Goal: Information Seeking & Learning: Learn about a topic

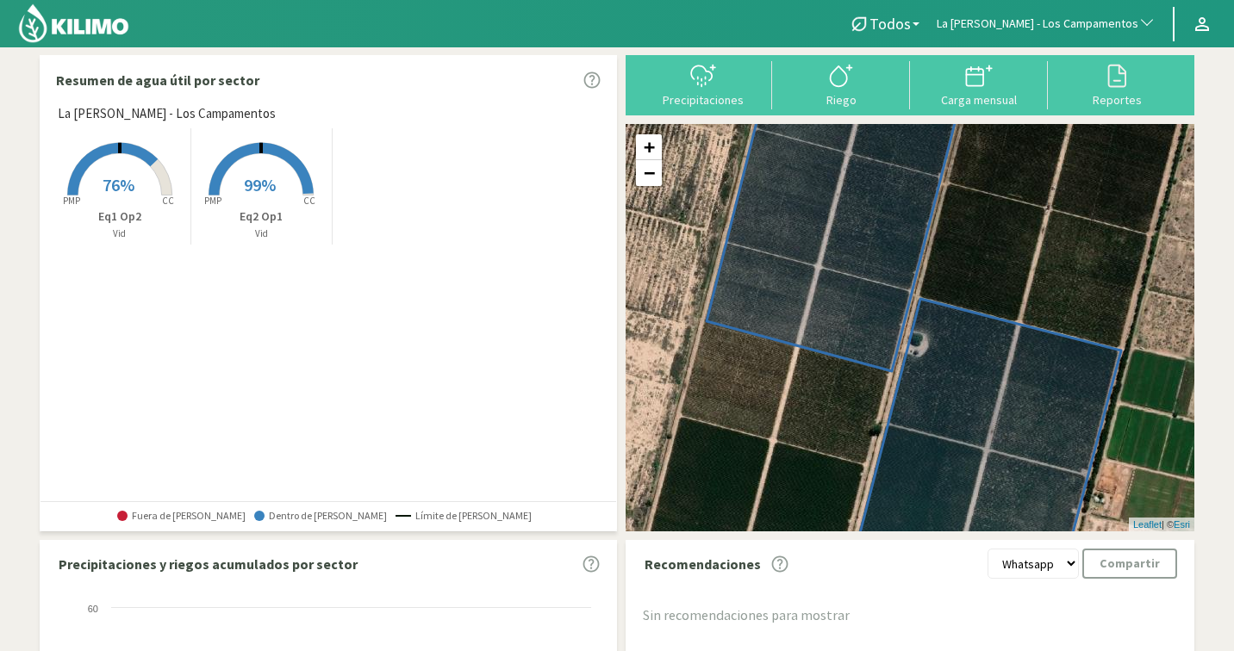
click at [1055, 26] on span "La [PERSON_NAME] - Los Campamentos" at bounding box center [1038, 24] width 202 height 17
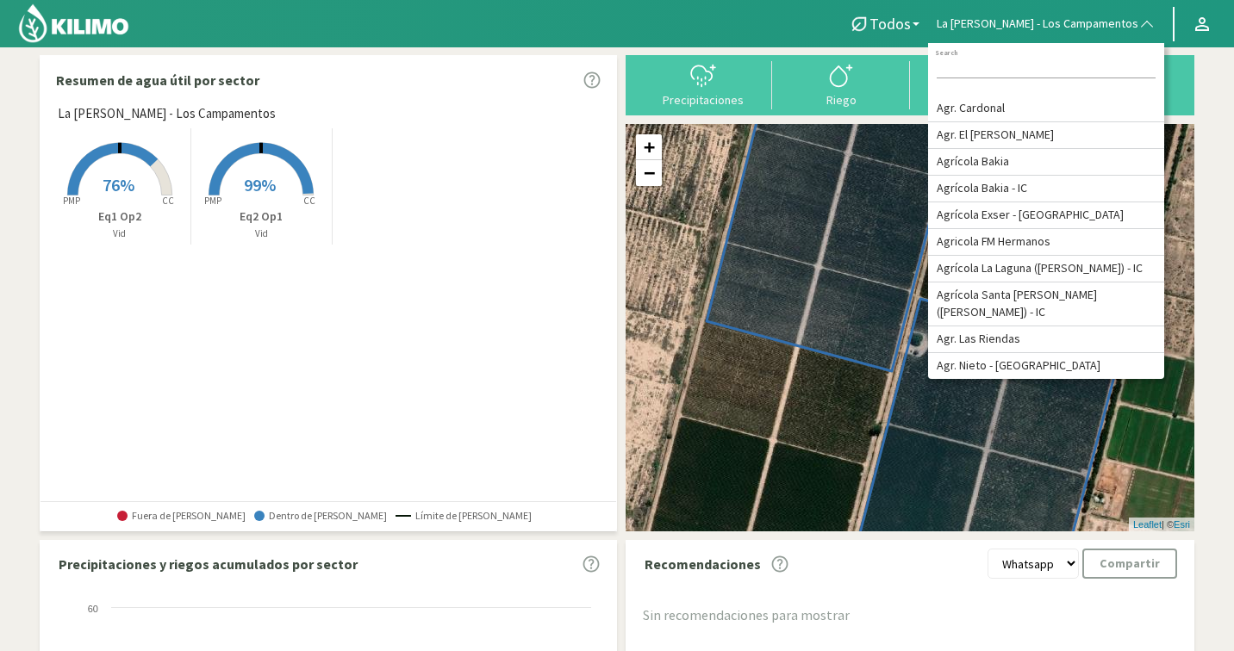
click at [286, 184] on rect at bounding box center [261, 197] width 138 height 138
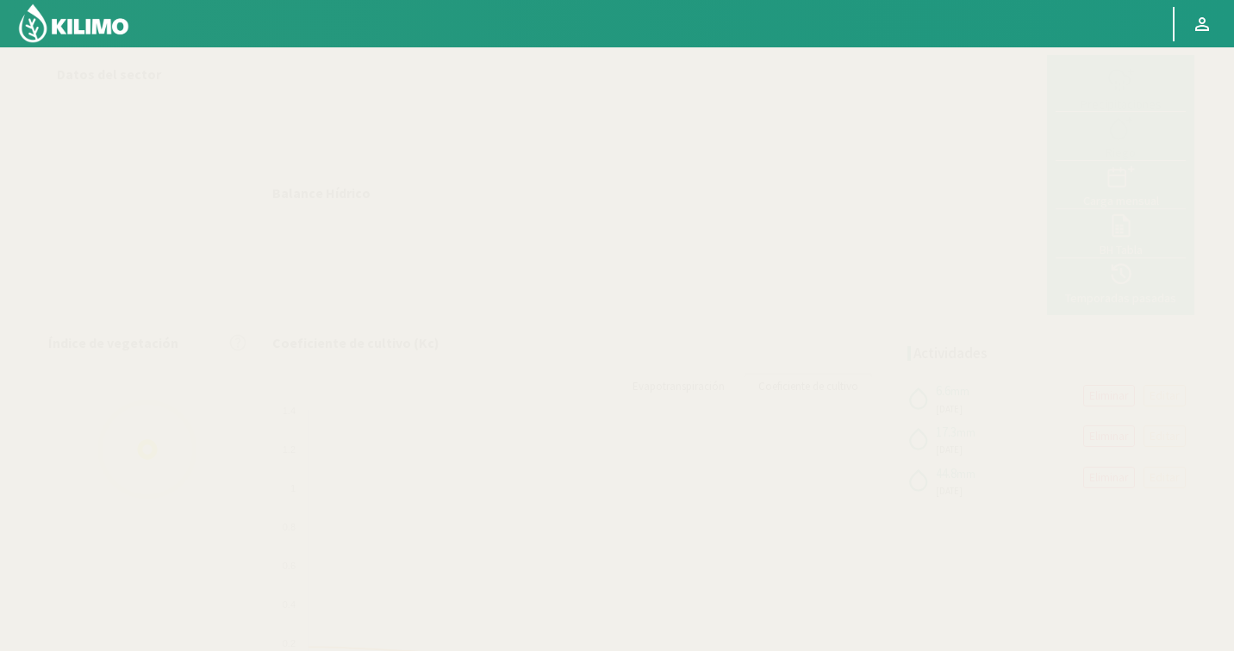
select select "145: Object"
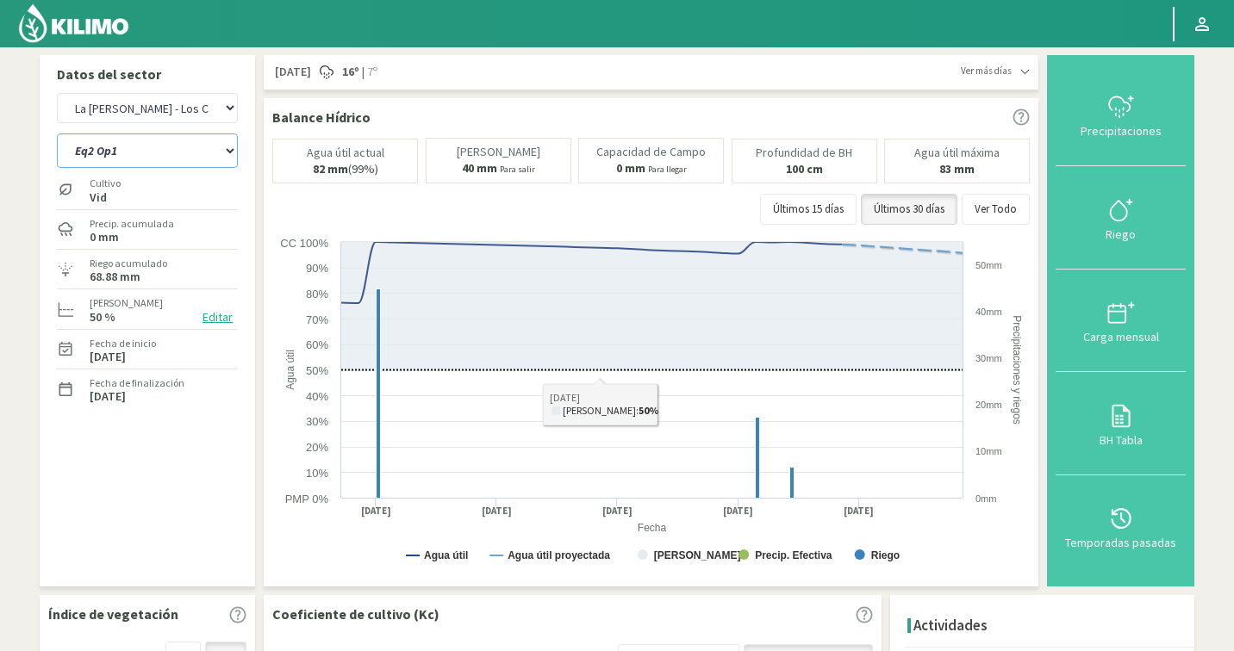
click at [112, 163] on select "Eq1 Op2 Eq2 Op1" at bounding box center [147, 151] width 181 height 34
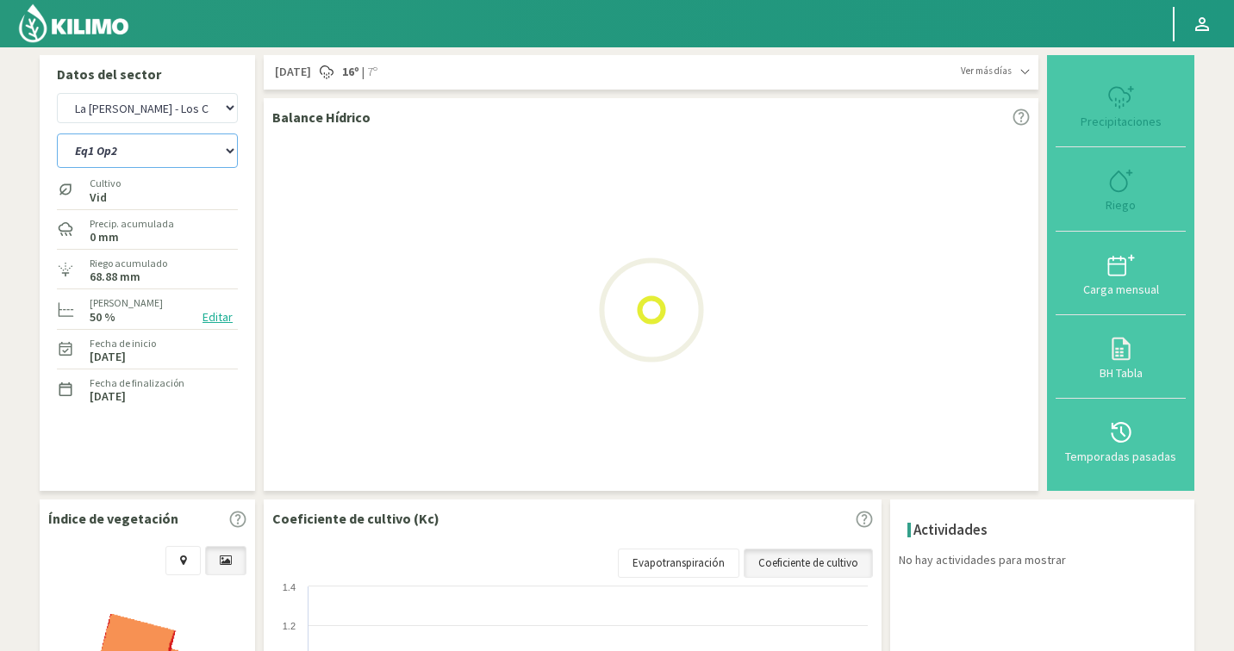
select select "1: Object"
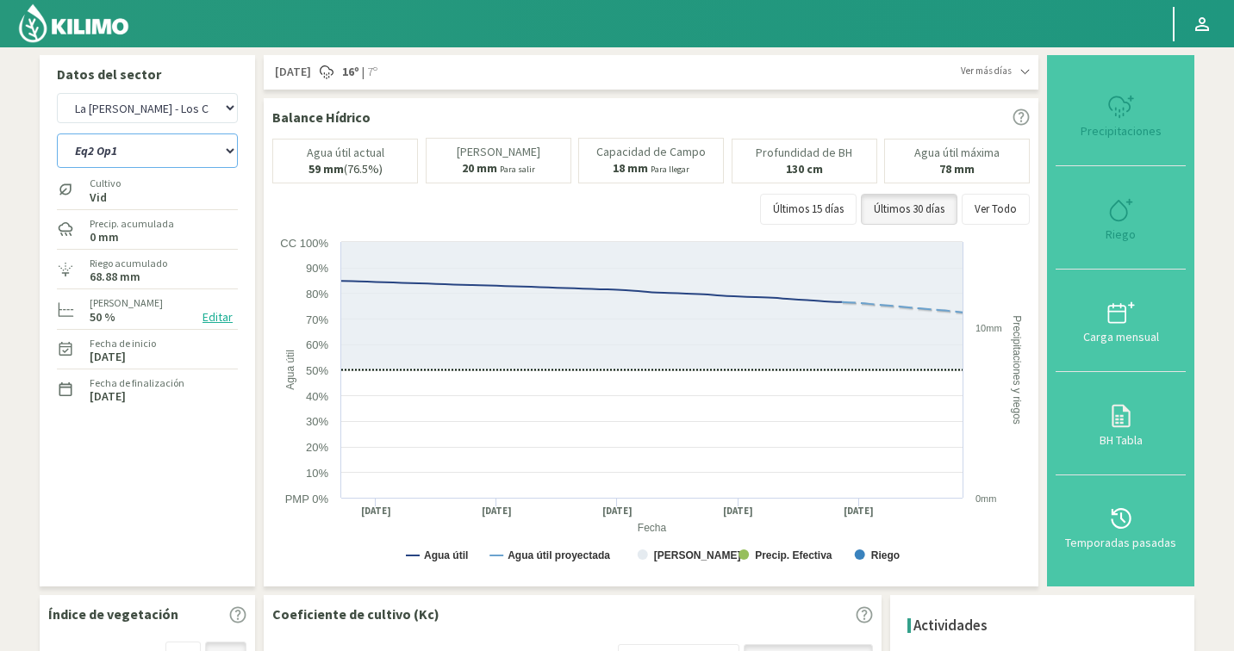
select select "423: Object"
click at [166, 115] on select "Agr. Cardonal Agr. El [PERSON_NAME] Agrícola [GEOGRAPHIC_DATA] - IC Agrícola Ex…" at bounding box center [147, 108] width 181 height 30
select select "2: Object"
click at [121, 156] on select "Eq1 Op2 Eq2 Op1" at bounding box center [147, 151] width 181 height 34
click at [127, 112] on select "Agr. Cardonal Agr. El [PERSON_NAME] Agrícola [GEOGRAPHIC_DATA] - IC Agrícola Ex…" at bounding box center [147, 108] width 181 height 30
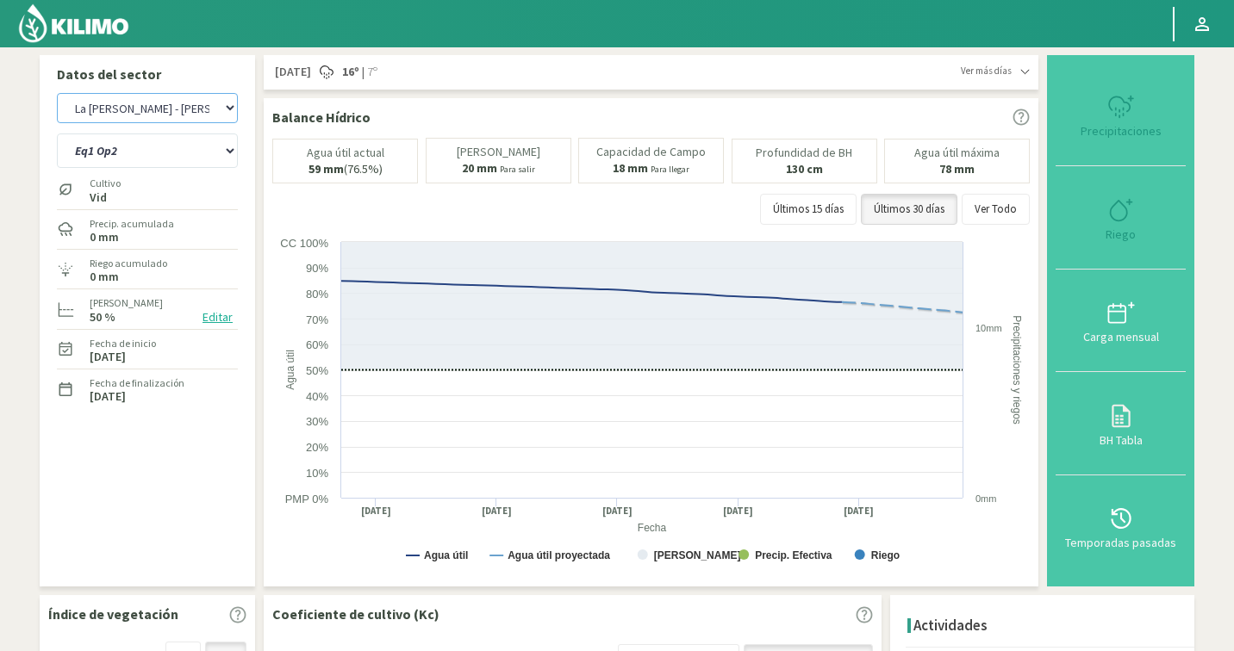
select select "700: Object"
select select "4: Object"
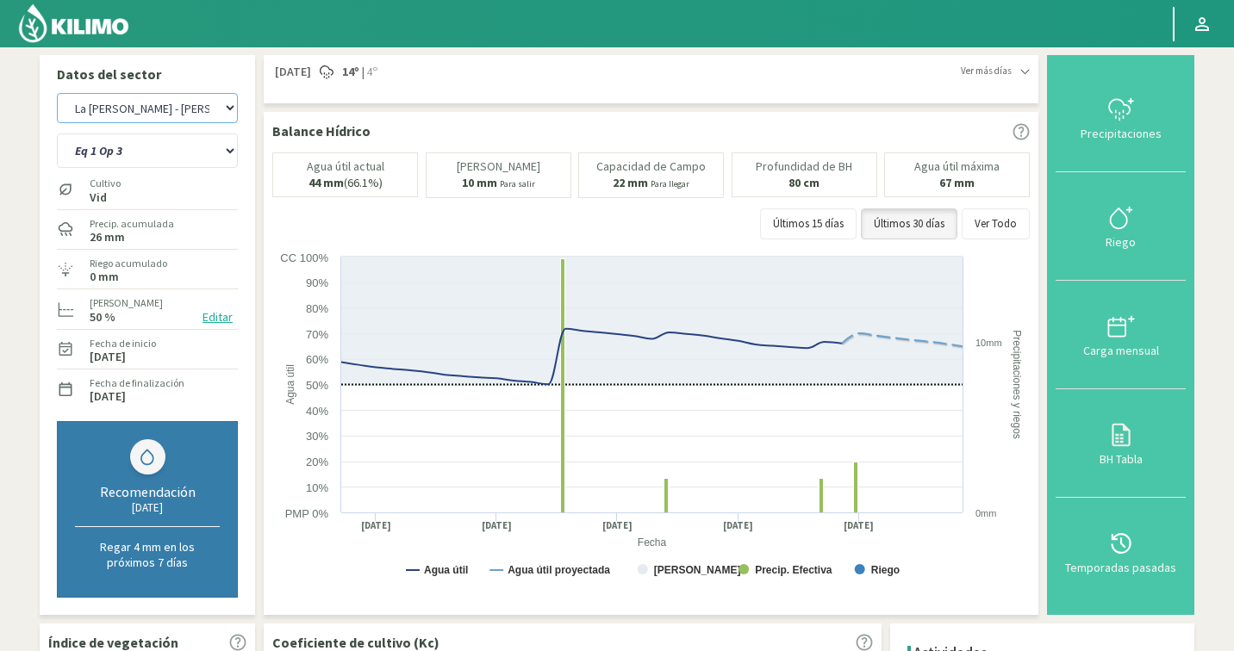
click at [190, 111] on select "Agr. Cardonal Agr. El [PERSON_NAME] Agrícola [GEOGRAPHIC_DATA] - IC Agrícola Ex…" at bounding box center [147, 108] width 181 height 30
click at [686, 41] on div at bounding box center [575, 23] width 1151 height 47
click at [126, 106] on select "Agr. Cardonal Agr. El [PERSON_NAME] Agrícola [GEOGRAPHIC_DATA] - IC Agrícola Ex…" at bounding box center [147, 108] width 181 height 30
select select "960: Object"
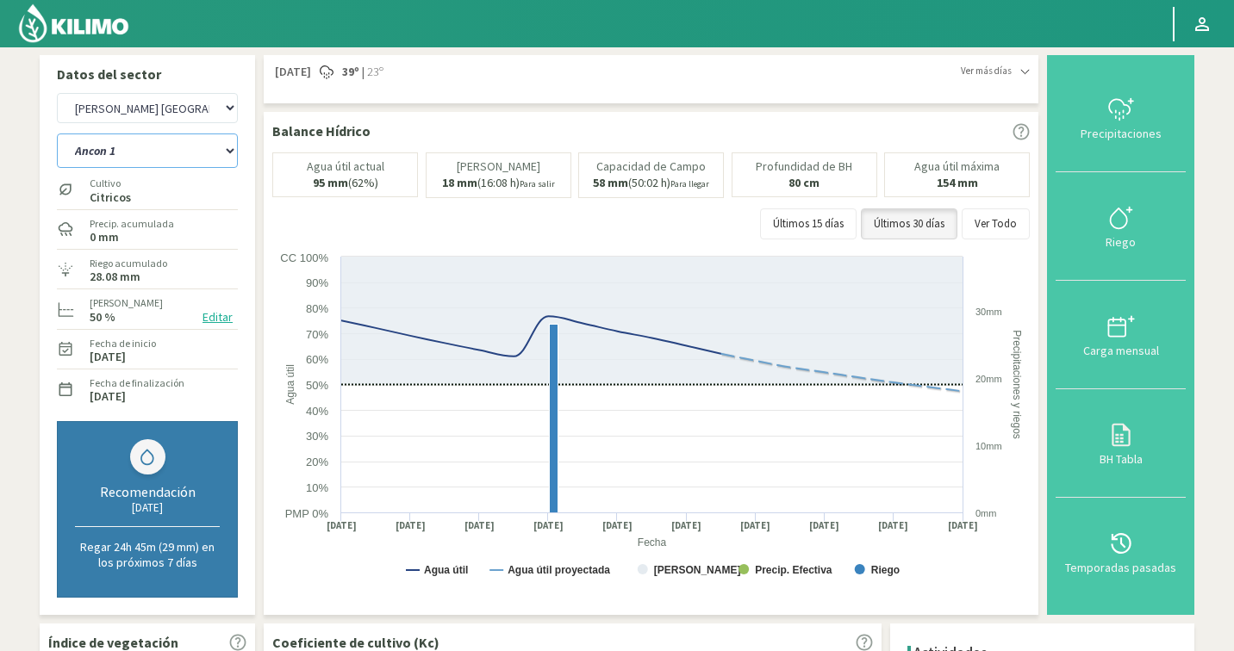
click at [128, 157] on select "Ancon 1 Ancon 2 Botijon 1 Botijon 2 Brisas 2 El Estanco 1 - CdR El Estanco 2 - …" at bounding box center [147, 151] width 181 height 34
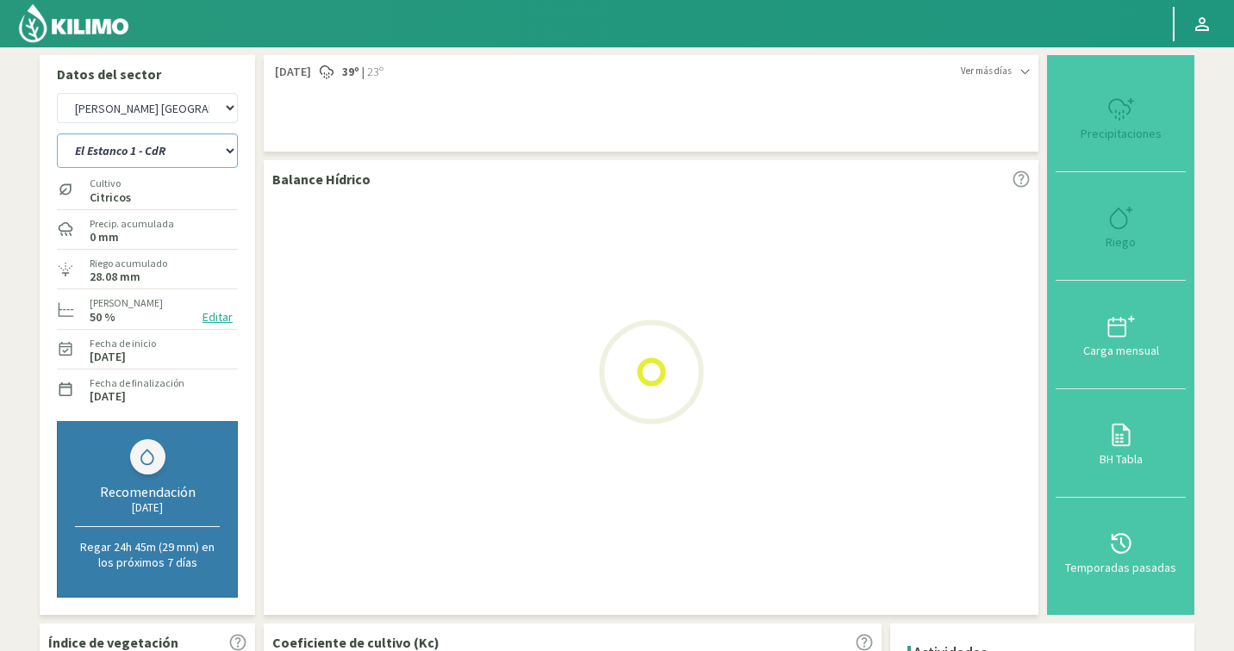
select select "10: Object"
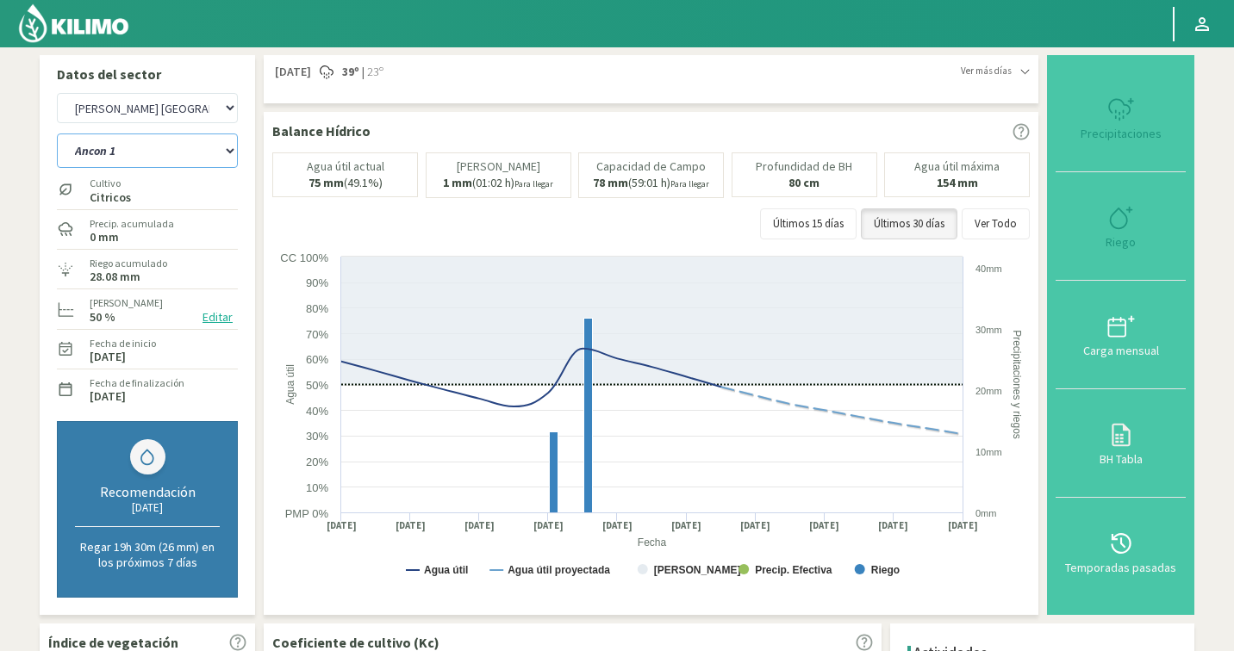
select select "1238: Object"
click at [135, 150] on select "Ancon 1 Ancon 2 Botijon 1 Botijon 2 Brisas 2 El Estanco 1 - CdR El Estanco 2 - …" at bounding box center [147, 151] width 181 height 34
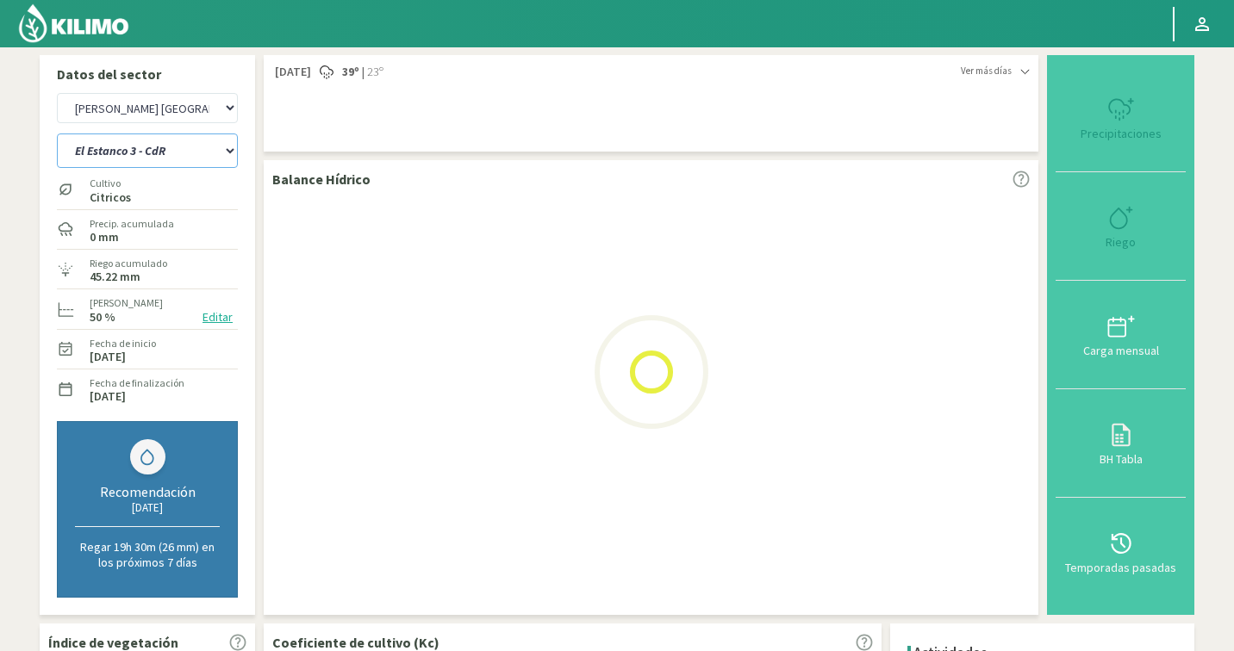
select select "30: Object"
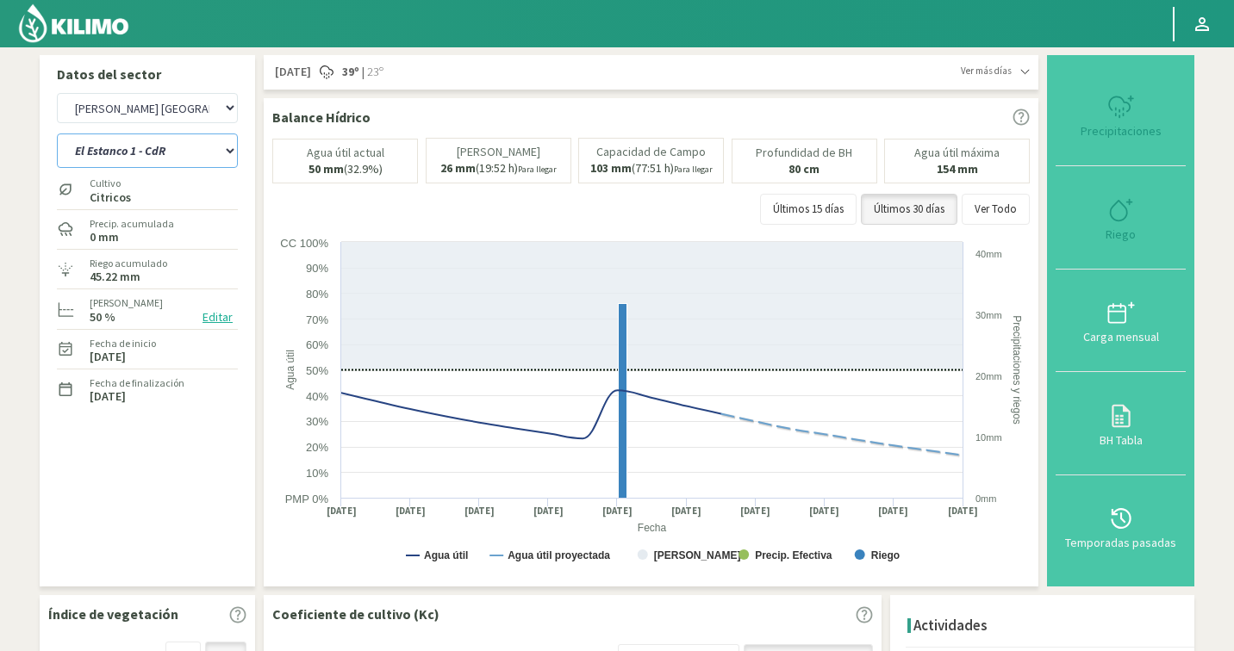
select select "1516: Object"
click at [151, 150] on select "Ancon 1 Ancon 2 Botijon 1 Botijon 2 Brisas 2 El Estanco 1 - CdR El Estanco 2 - …" at bounding box center [147, 151] width 181 height 34
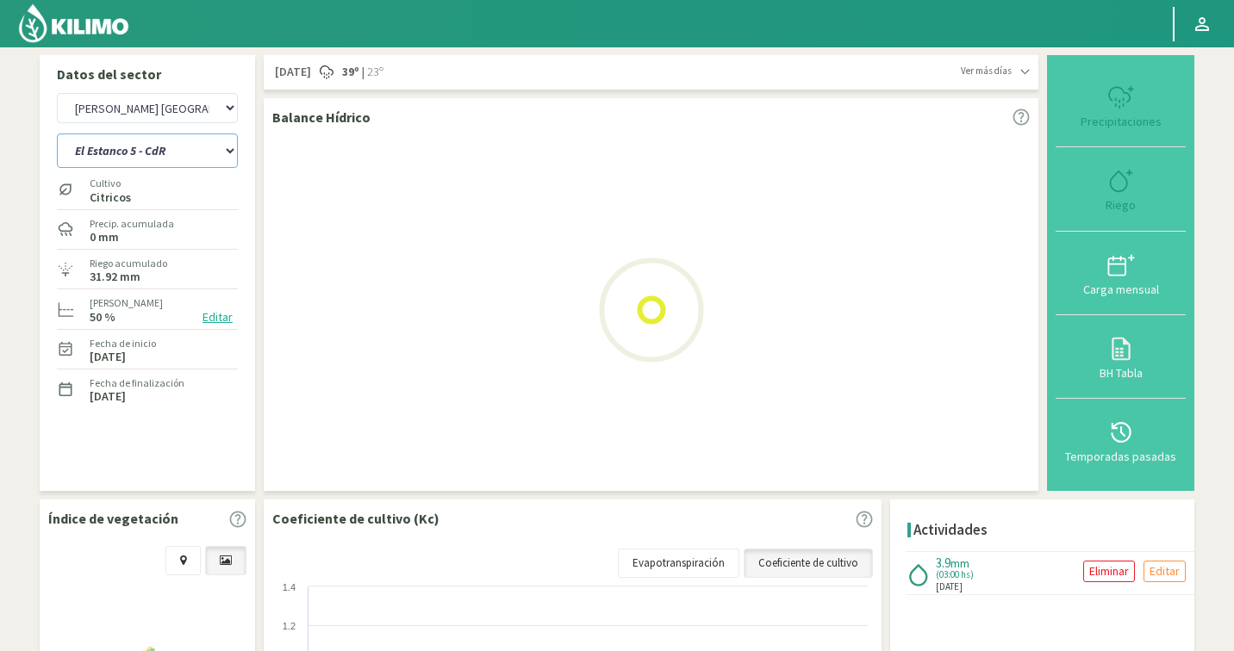
select select "47: Object"
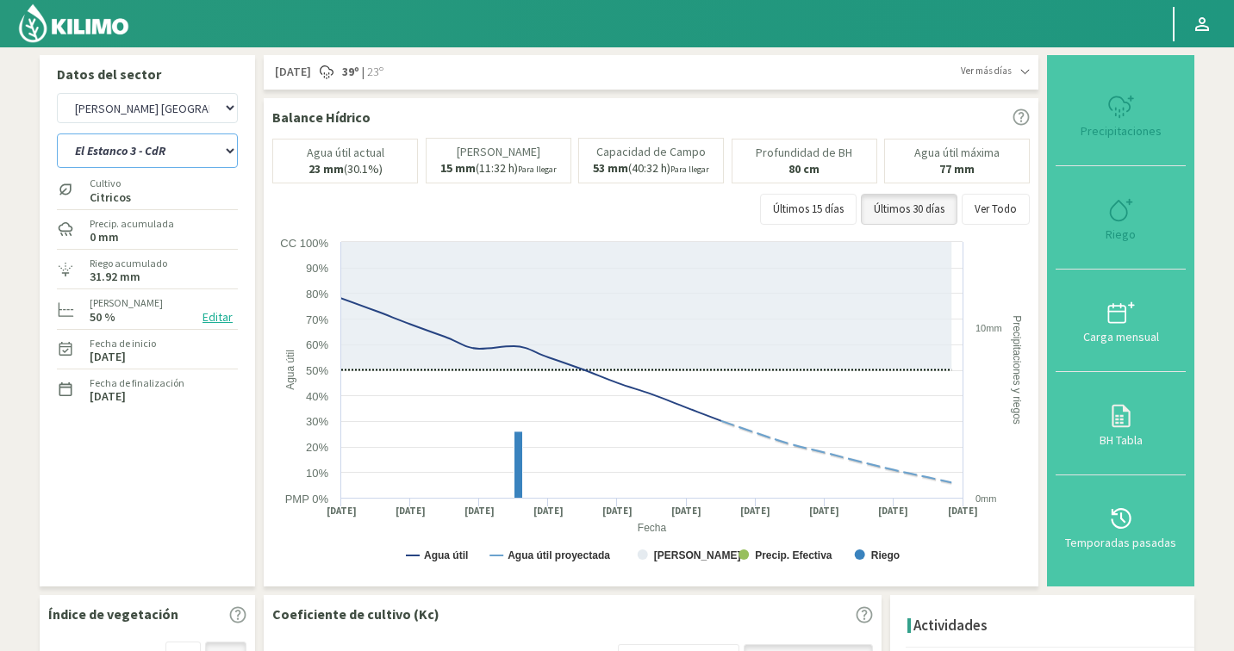
select select "1794: Object"
click at [173, 151] on select "Ancon 1 Ancon 2 Botijon 1 Botijon 2 Brisas 2 El Estanco 1 - CdR El Estanco 2 - …" at bounding box center [147, 151] width 181 height 34
select select "64: Object"
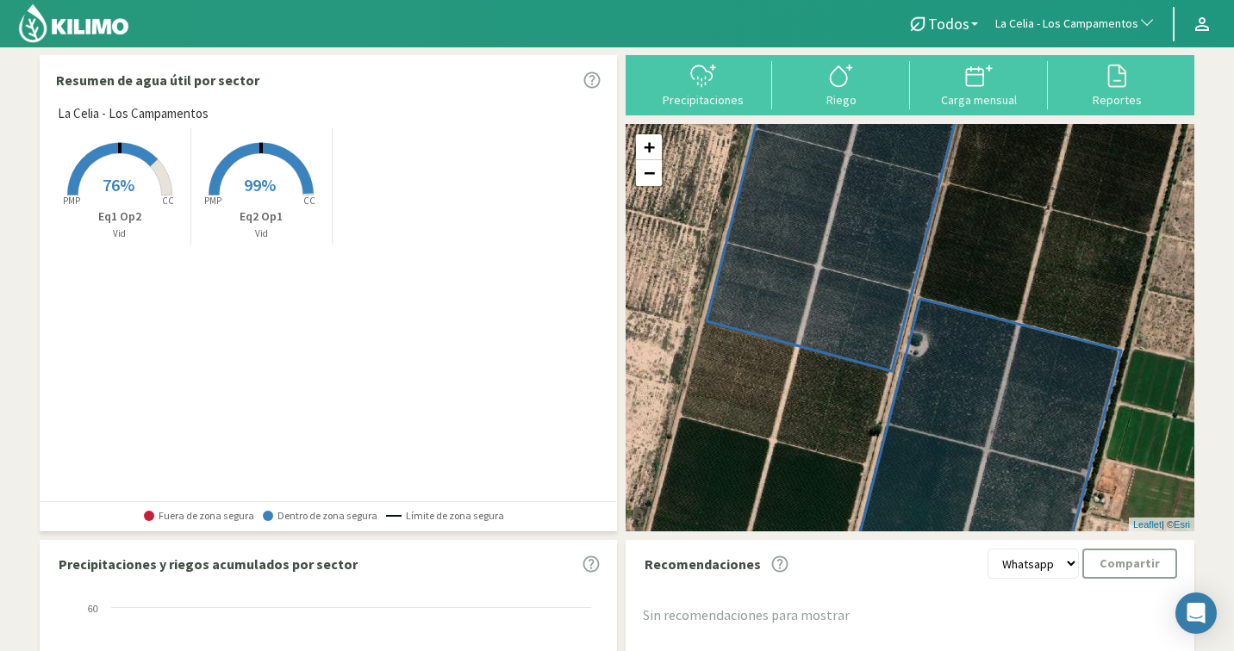
click at [1072, 25] on span "La [PERSON_NAME] - Los Campamentos" at bounding box center [1066, 24] width 143 height 17
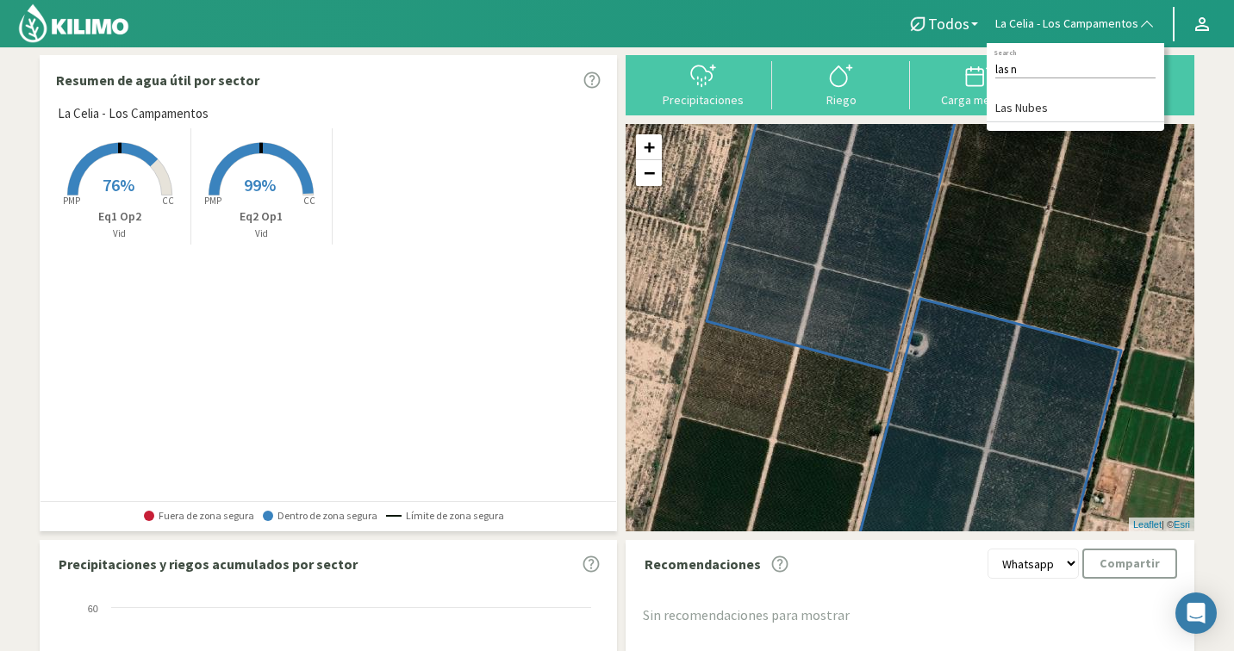
type input "las n"
click at [1069, 119] on li "Las Nubes" at bounding box center [1076, 109] width 178 height 27
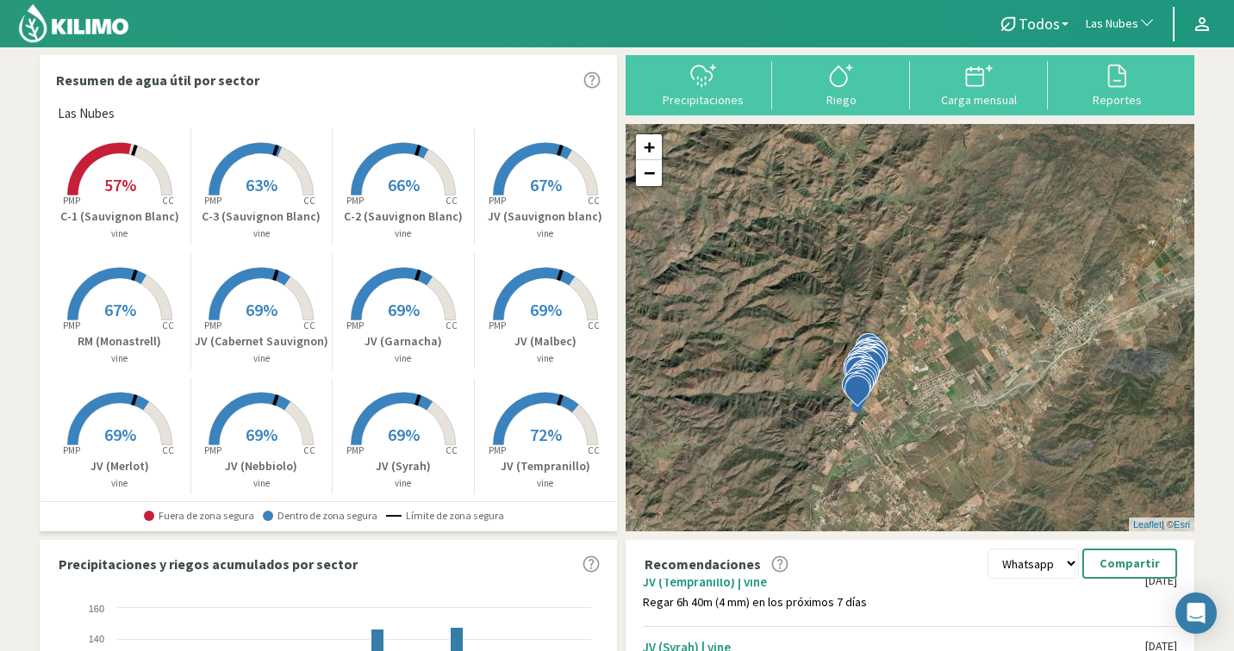
click at [287, 205] on rect at bounding box center [261, 197] width 138 height 138
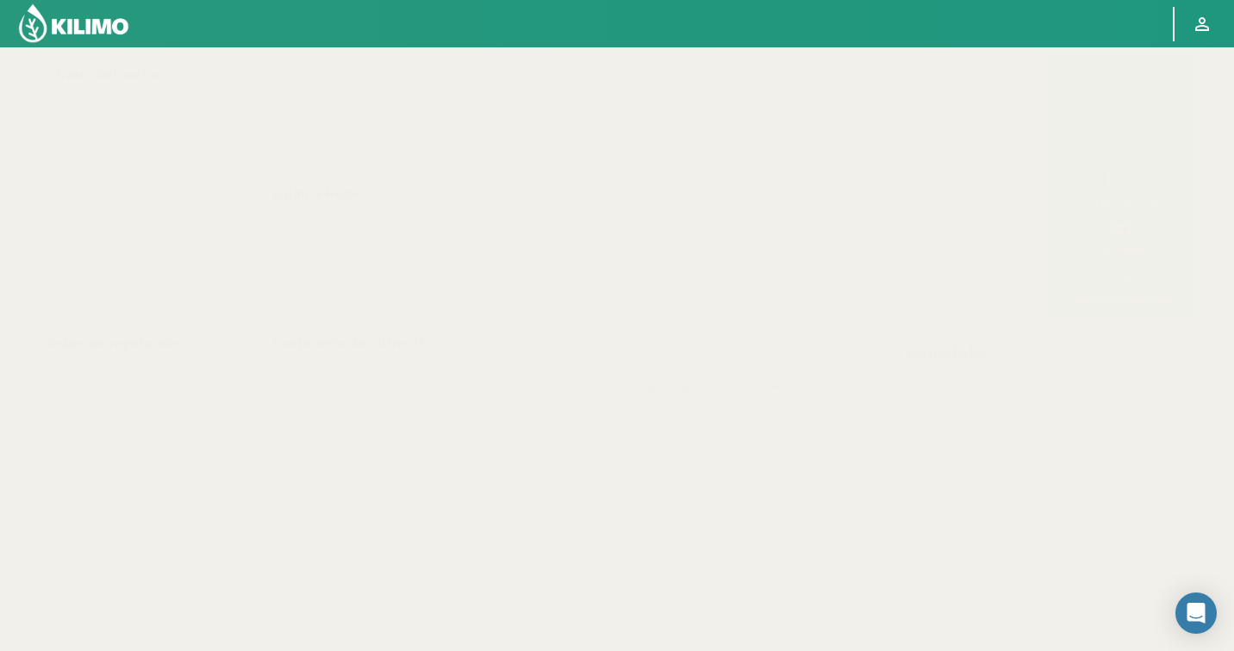
select select "189: Object"
select select "2: Object"
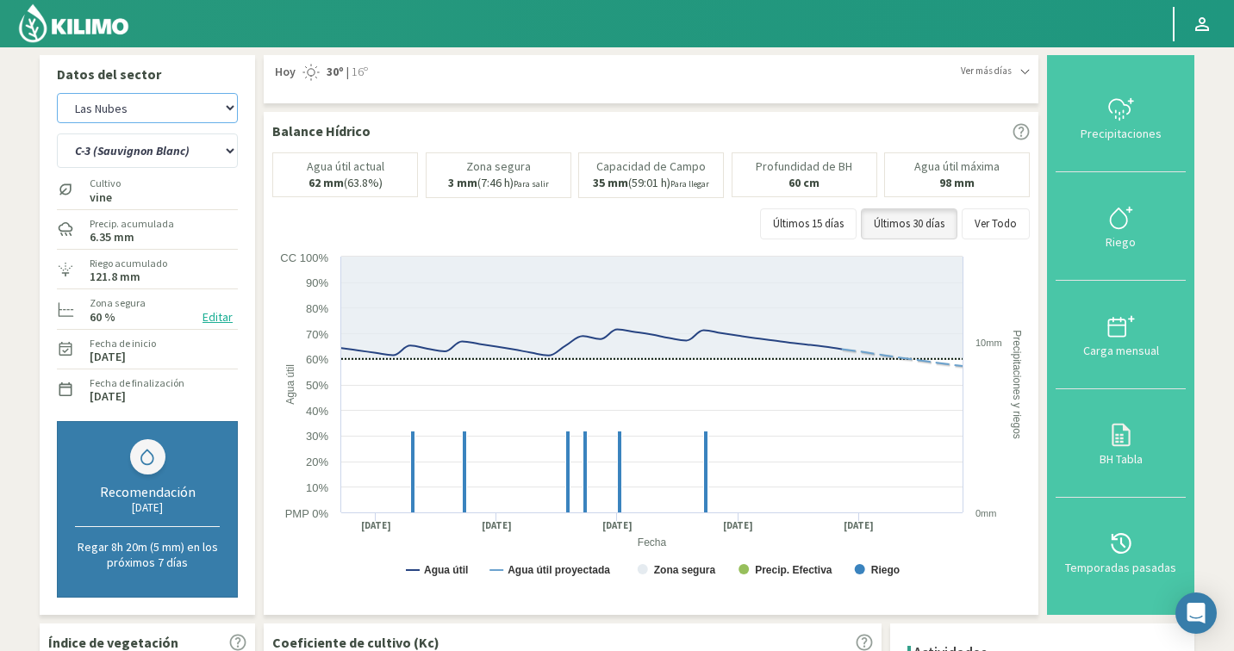
click at [100, 102] on select "Agr. Cardonal Agr. El [PERSON_NAME] Agrícola [GEOGRAPHIC_DATA] - IC Agrícola Ex…" at bounding box center [147, 108] width 181 height 30
click at [127, 121] on select "Agr. Cardonal Agr. El [PERSON_NAME] Agrícola [GEOGRAPHIC_DATA] - IC Agrícola Ex…" at bounding box center [147, 108] width 181 height 30
select select "551: Object"
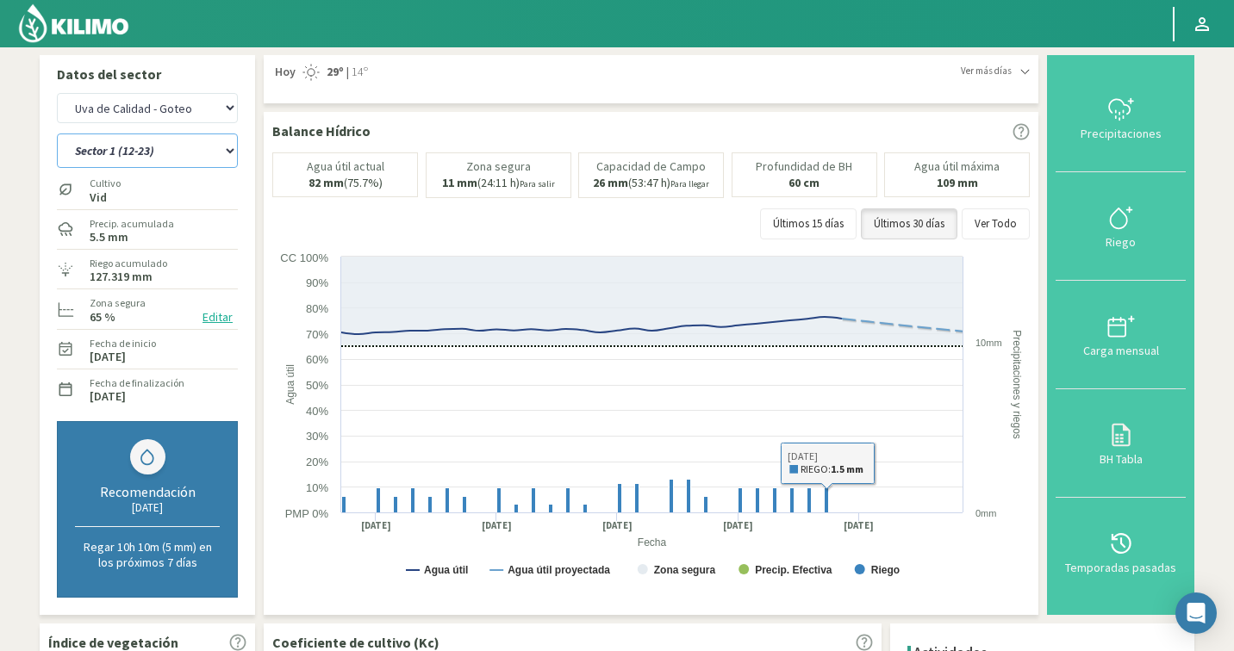
click at [118, 153] on select "Sector 1 (12-23) Sector 2 (1-11, 24-26) Sector 3 (27-28) Sector 4 (29-39) Secto…" at bounding box center [147, 151] width 181 height 34
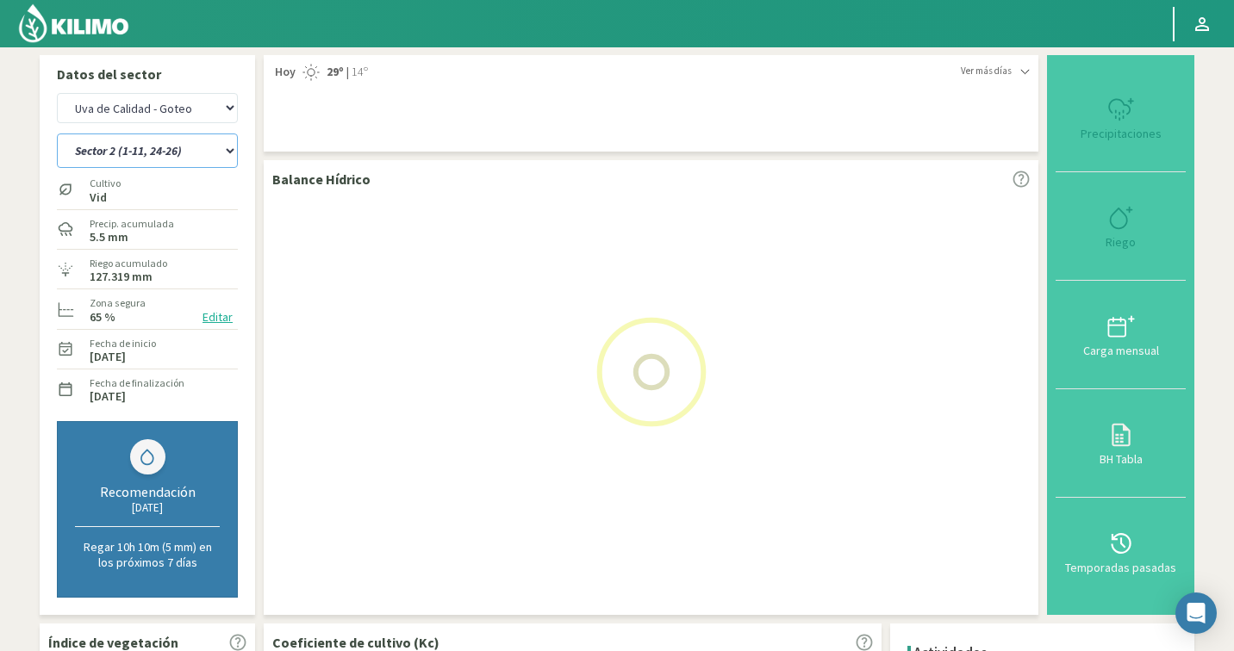
select select "42: Object"
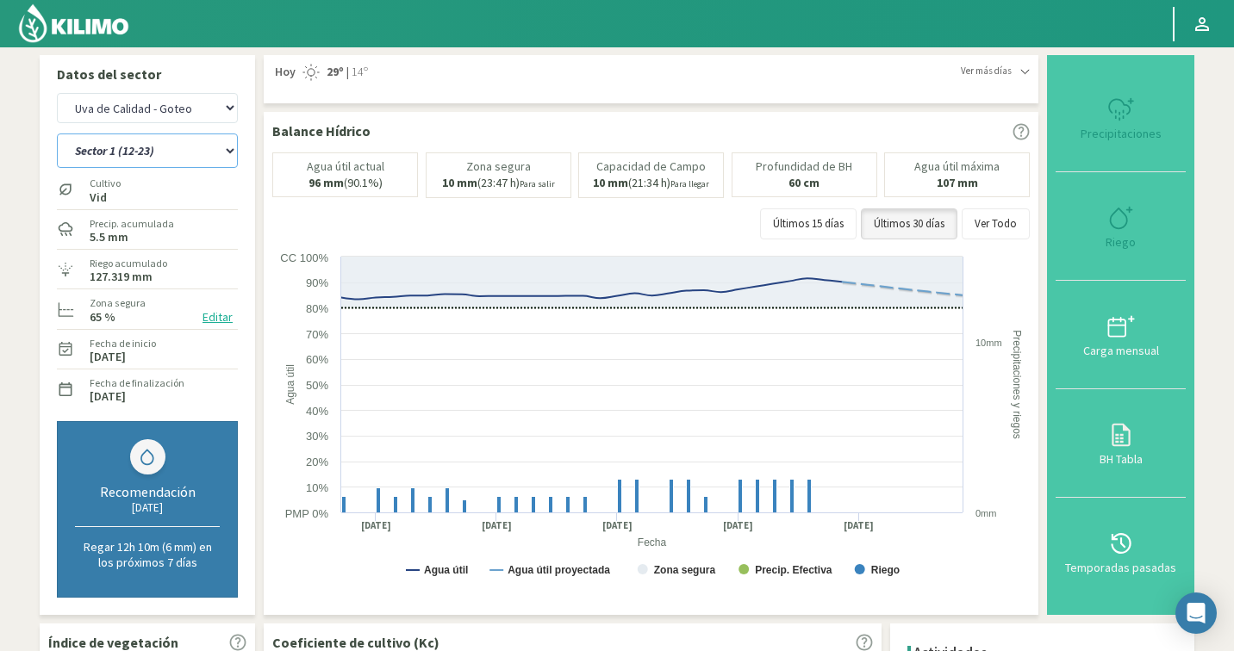
select select "829: Object"
click at [182, 157] on select "Sector 1 (12-23) Sector 2 (1-11, 24-26) Sector 3 (27-28) Sector 4 (29-39) Secto…" at bounding box center [147, 151] width 181 height 34
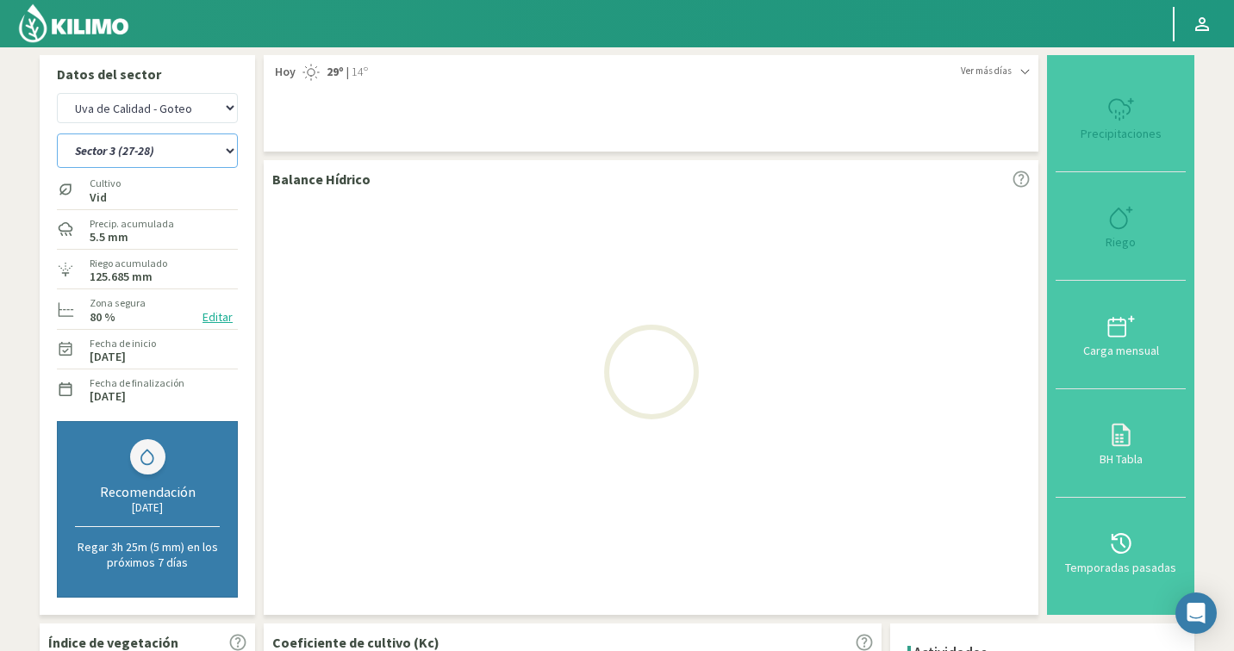
select select "48: Object"
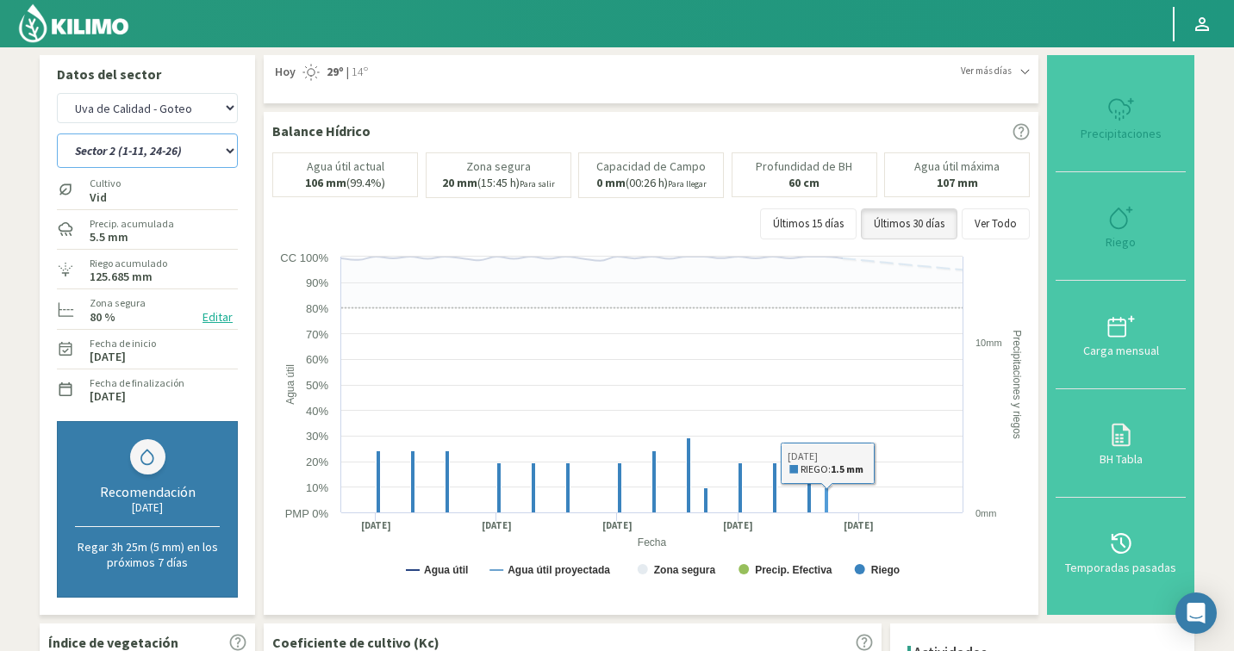
select select "1107: Object"
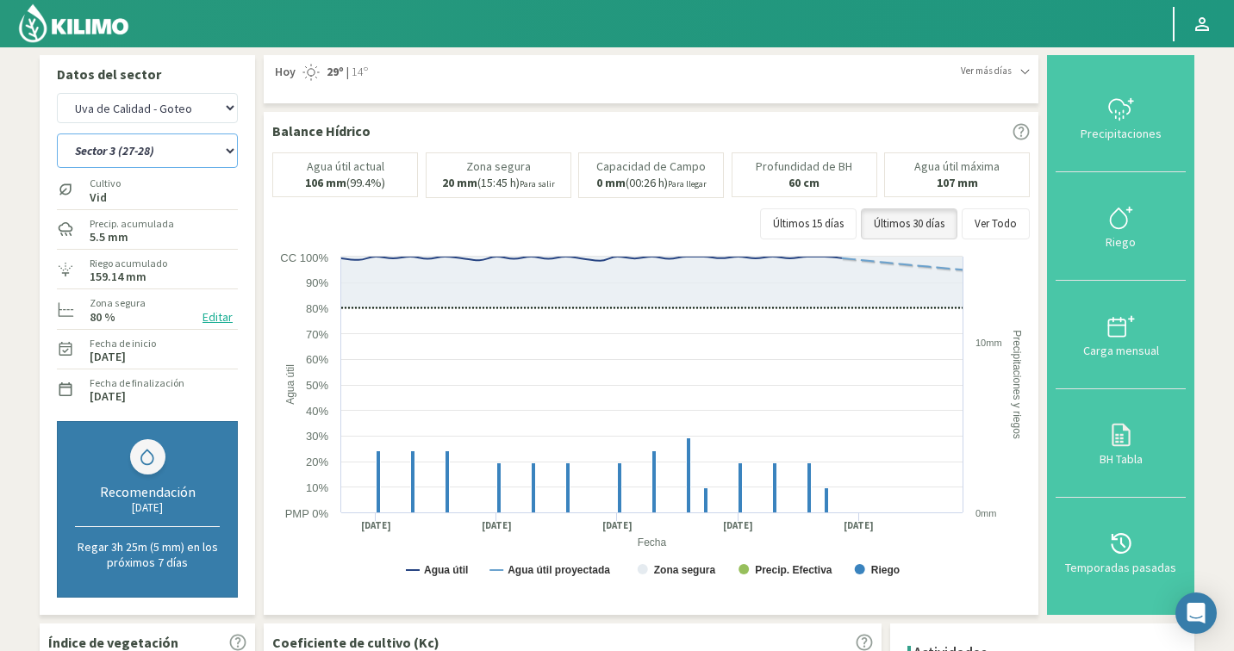
click at [76, 148] on select "Sector 1 (12-23) Sector 2 (1-11, 24-26) Sector 3 (27-28) Sector 4 (29-39) Secto…" at bounding box center [147, 151] width 181 height 34
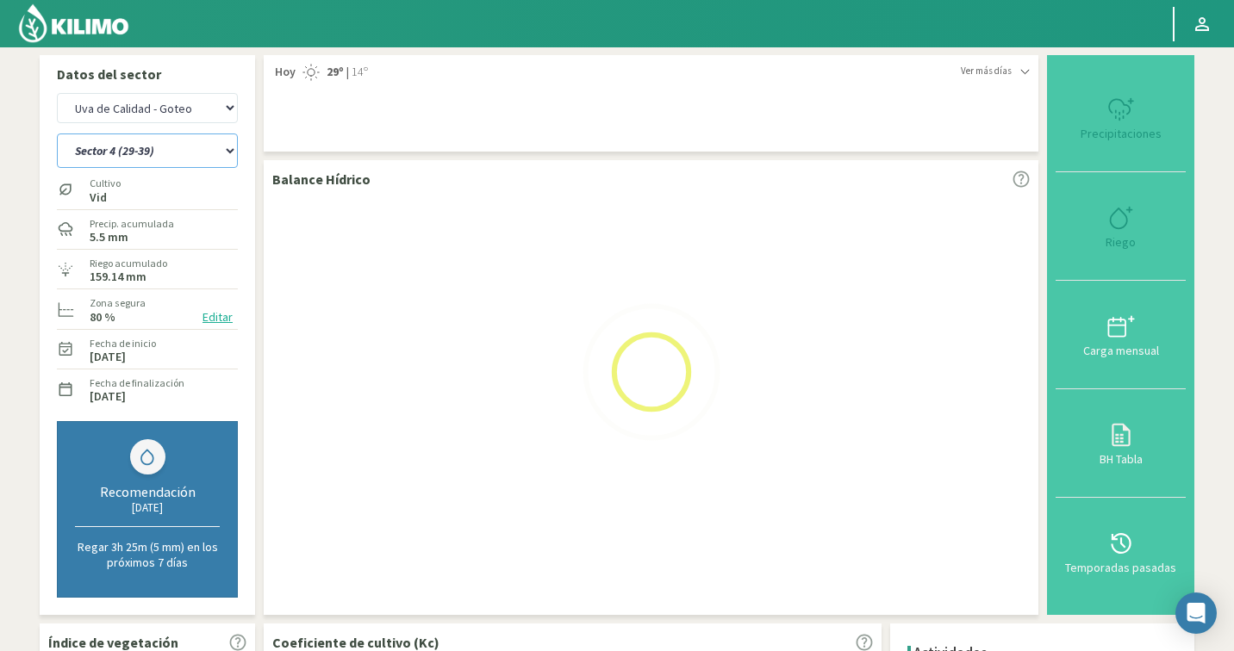
select select "54: Object"
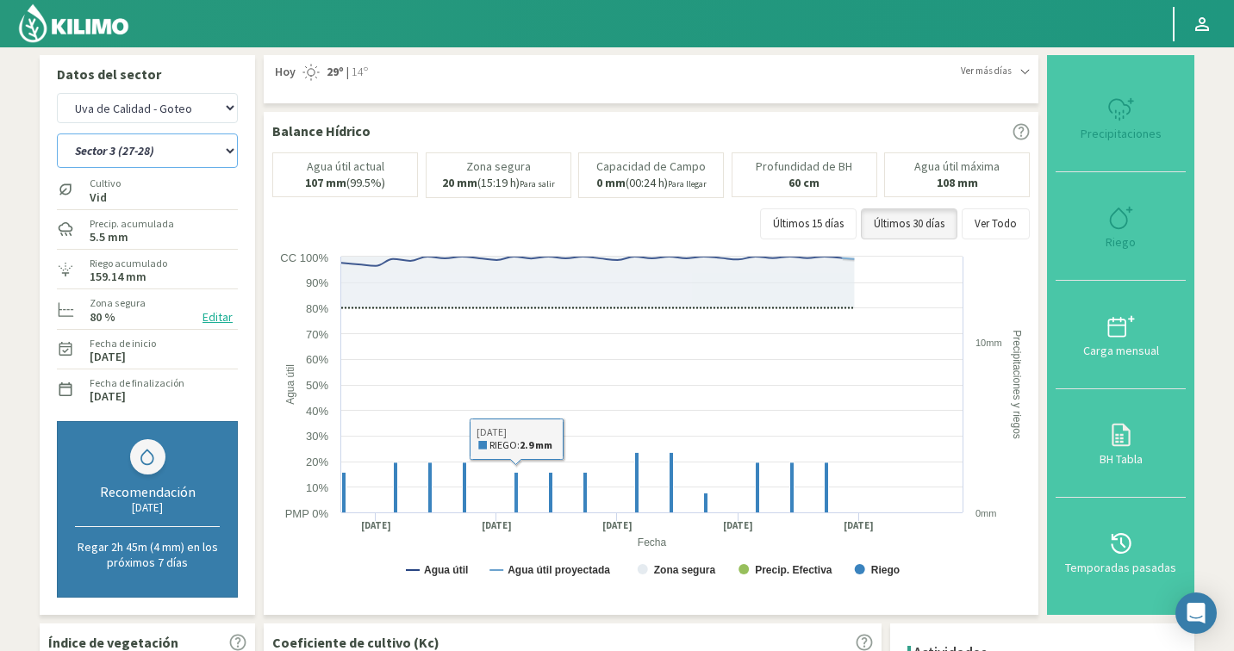
select select "1385: Object"
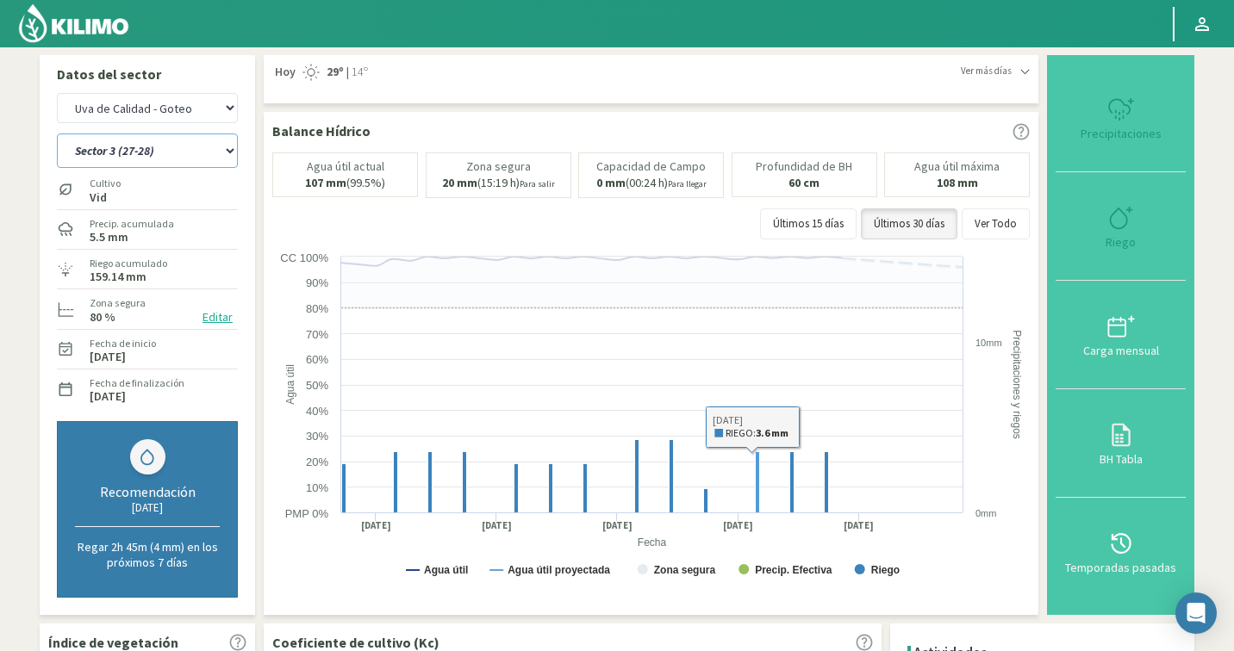
select select "60: Object"
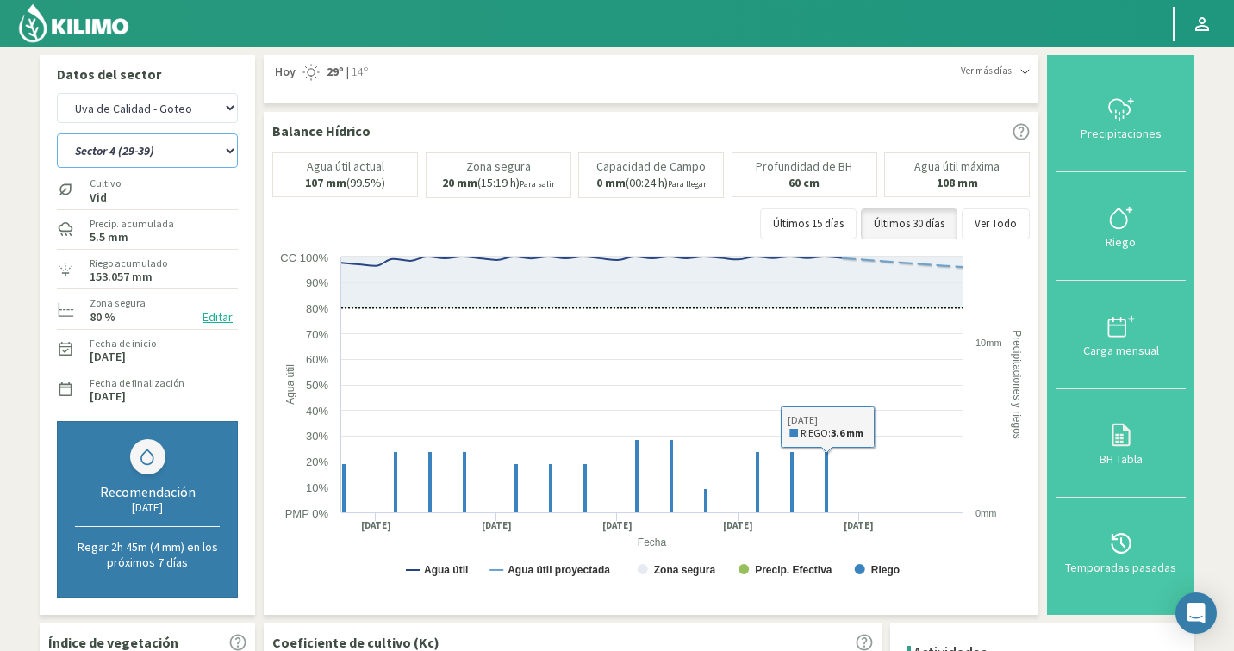
click at [119, 140] on select "Sector 1 (12-23) Sector 2 (1-11, 24-26) Sector 3 (27-28) Sector 4 (29-39) Secto…" at bounding box center [147, 151] width 181 height 34
